Goal: Transaction & Acquisition: Purchase product/service

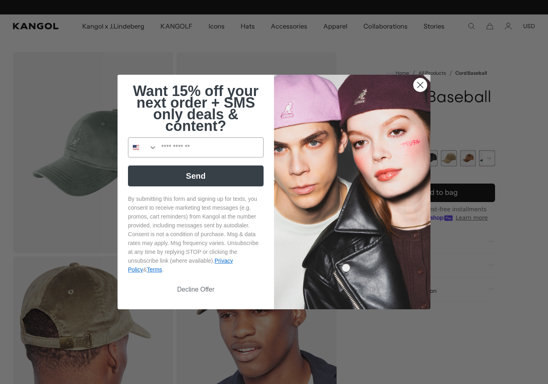
scroll to position [0, 165]
click at [429, 75] on img "POPUP Form" at bounding box center [352, 192] width 157 height 234
click at [420, 90] on img "POPUP Form" at bounding box center [352, 192] width 157 height 234
click at [422, 84] on circle "Close dialog" at bounding box center [420, 84] width 13 height 13
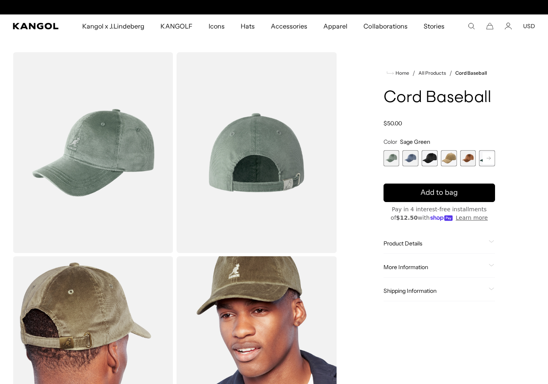
scroll to position [0, 0]
click at [414, 153] on span "2 of 9" at bounding box center [411, 158] width 16 height 16
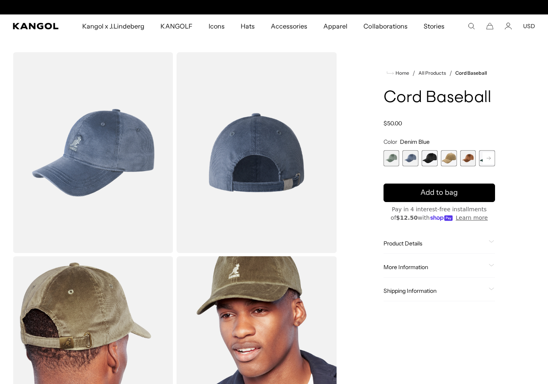
scroll to position [0, 165]
click at [434, 157] on span "3 of 9" at bounding box center [430, 158] width 16 height 16
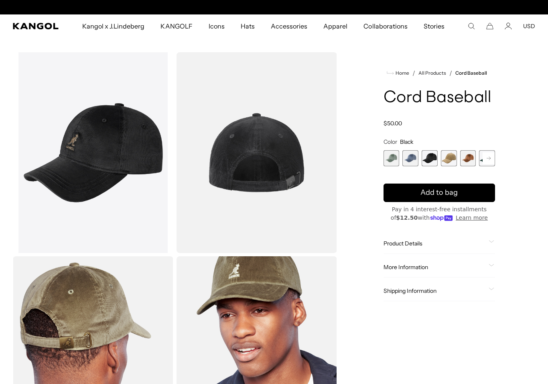
click at [452, 157] on span "4 of 9" at bounding box center [449, 158] width 16 height 16
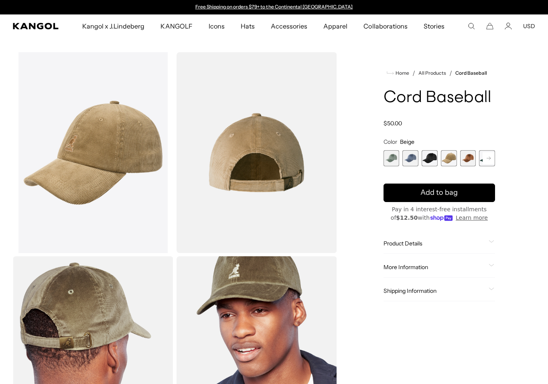
click at [470, 158] on span "5 of 9" at bounding box center [468, 158] width 16 height 16
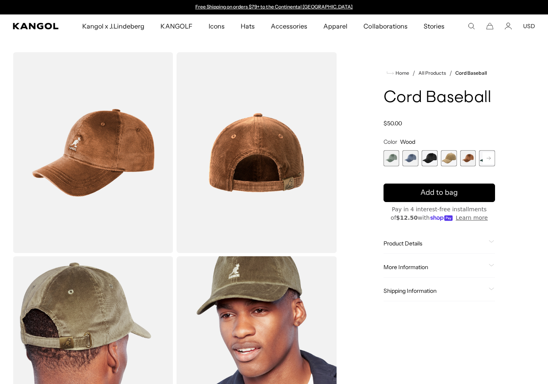
click at [490, 157] on rect at bounding box center [489, 158] width 12 height 12
click at [472, 161] on span "6 of 9" at bounding box center [468, 158] width 16 height 16
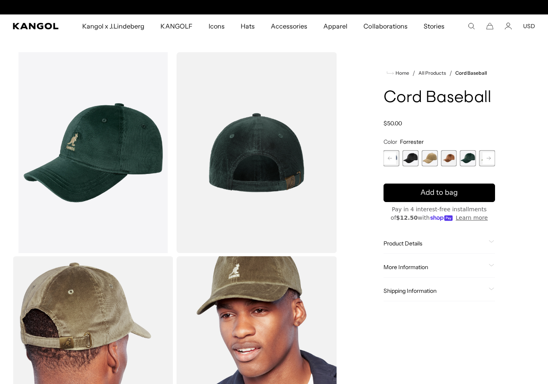
scroll to position [0, 165]
click at [492, 155] on rect at bounding box center [489, 158] width 12 height 12
click at [470, 156] on span "7 of 9" at bounding box center [468, 158] width 16 height 16
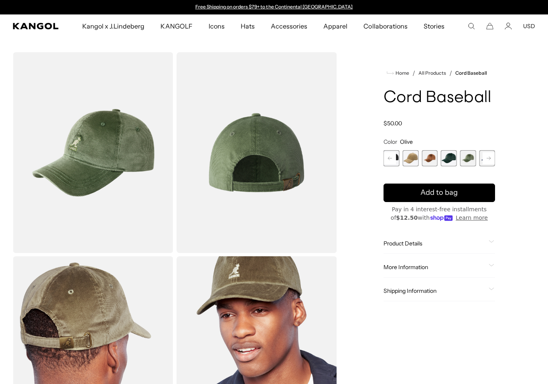
click at [490, 157] on rect at bounding box center [489, 158] width 12 height 12
click at [470, 157] on span "8 of 9" at bounding box center [468, 158] width 16 height 16
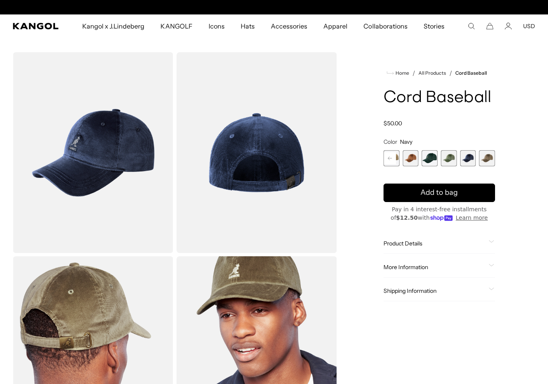
scroll to position [0, 165]
click at [491, 155] on span "9 of 9" at bounding box center [487, 158] width 16 height 16
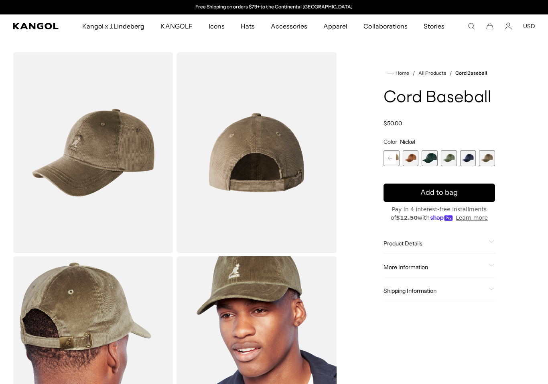
click at [468, 160] on span "8 of 9" at bounding box center [468, 158] width 16 height 16
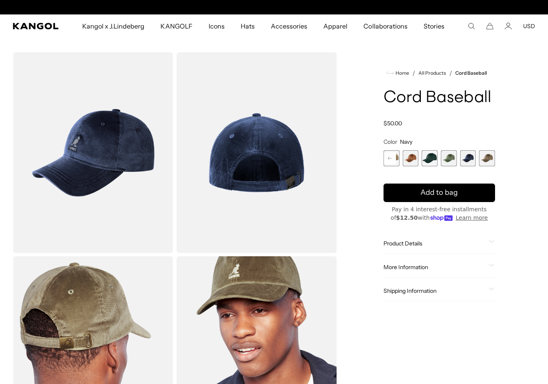
scroll to position [0, 165]
click at [490, 153] on span "9 of 9" at bounding box center [487, 158] width 16 height 16
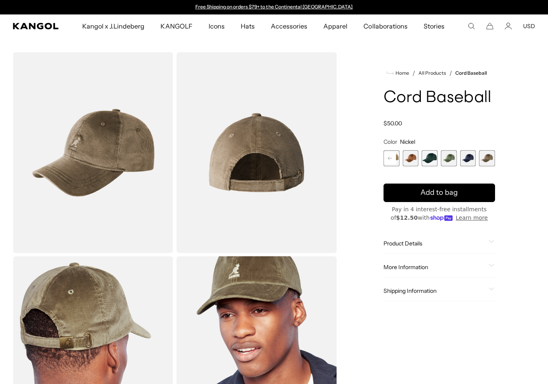
click at [432, 159] on span "6 of 9" at bounding box center [430, 158] width 16 height 16
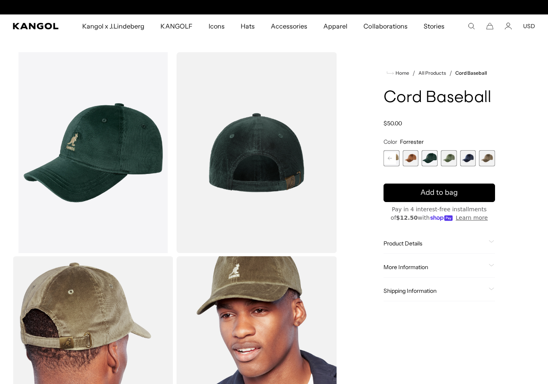
scroll to position [0, 165]
click at [393, 157] on rect at bounding box center [390, 158] width 12 height 12
click at [411, 157] on span "4 of 9" at bounding box center [411, 158] width 16 height 16
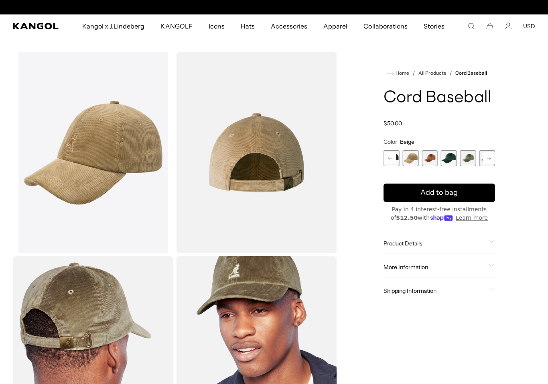
click at [392, 159] on rect at bounding box center [390, 158] width 12 height 12
click at [394, 161] on rect at bounding box center [390, 158] width 12 height 12
click at [432, 157] on span "3 of 9" at bounding box center [430, 158] width 16 height 16
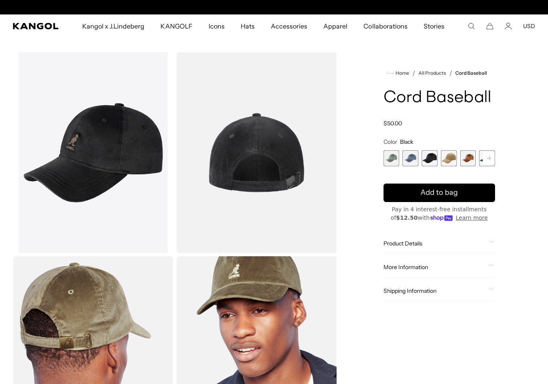
scroll to position [0, 165]
click at [413, 156] on span "2 of 9" at bounding box center [411, 158] width 16 height 16
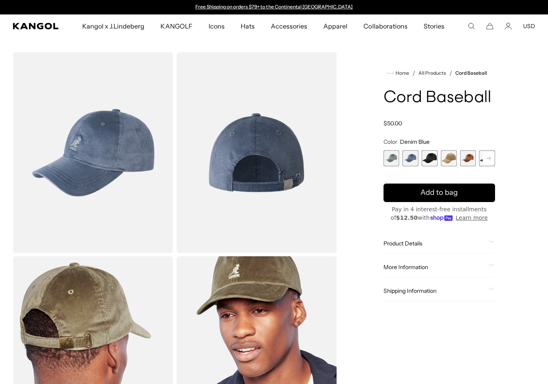
click at [394, 157] on span "1 of 9" at bounding box center [392, 158] width 16 height 16
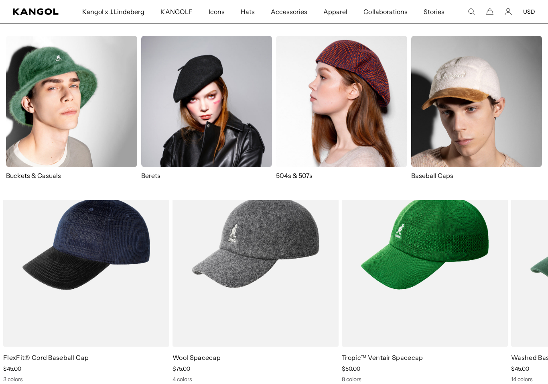
scroll to position [411, 0]
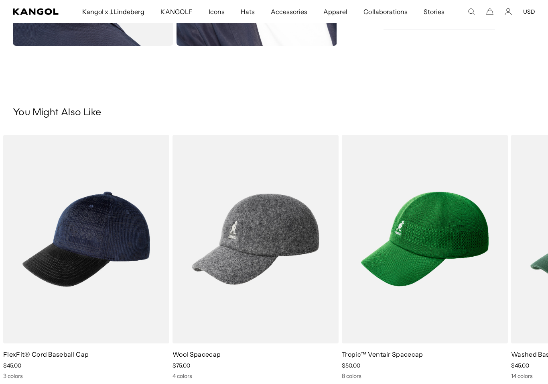
click at [0, 0] on img "4 of 5" at bounding box center [0, 0] width 0 height 0
